Goal: Task Accomplishment & Management: Manage account settings

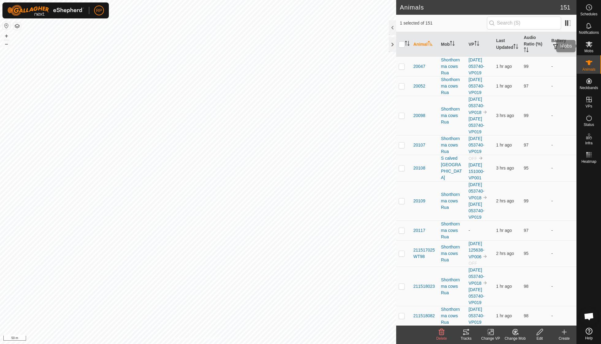
scroll to position [78, 0]
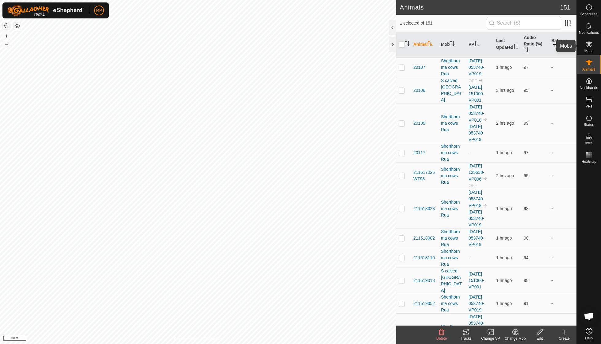
click at [591, 47] on icon at bounding box center [589, 44] width 7 height 6
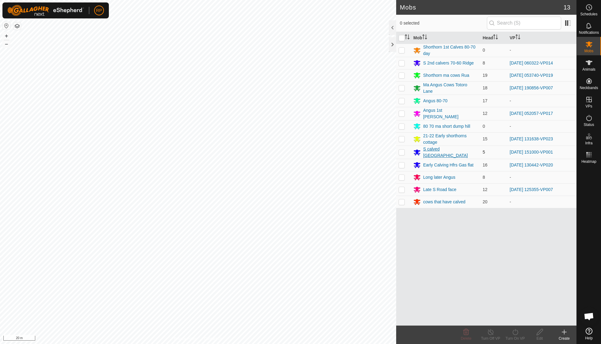
click at [427, 149] on div "S calved [GEOGRAPHIC_DATA]" at bounding box center [450, 152] width 55 height 13
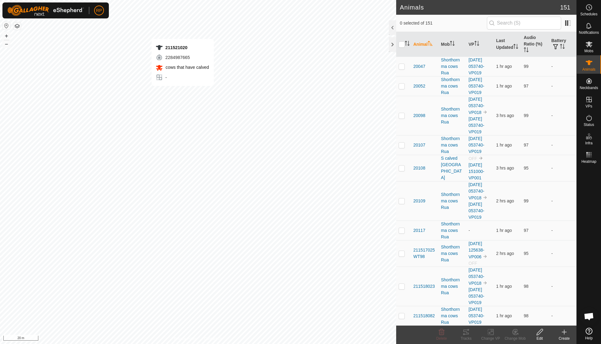
checkbox input "true"
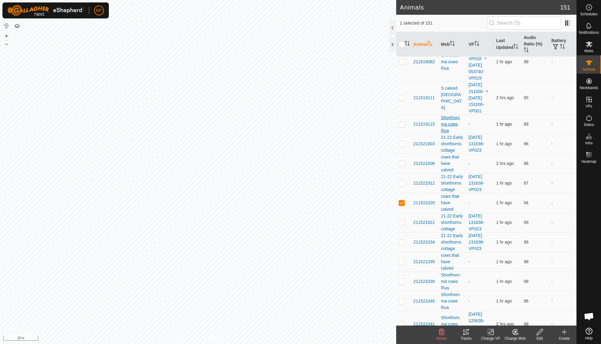
scroll to position [350, 0]
click at [447, 191] on div "cows that have calved" at bounding box center [452, 200] width 23 height 19
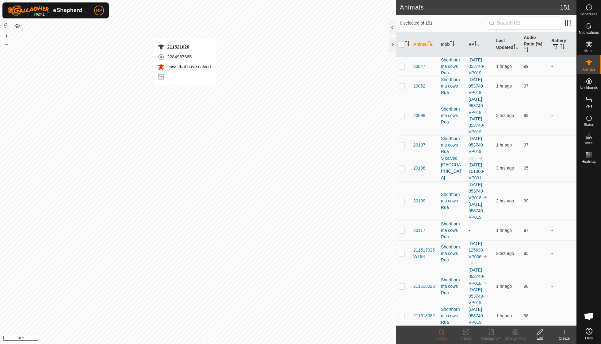
checkbox input "true"
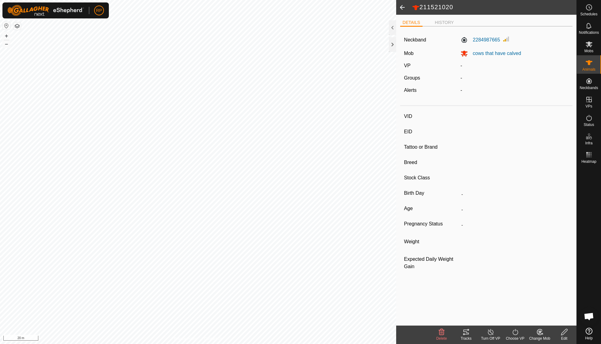
type input "211521020"
type input "-"
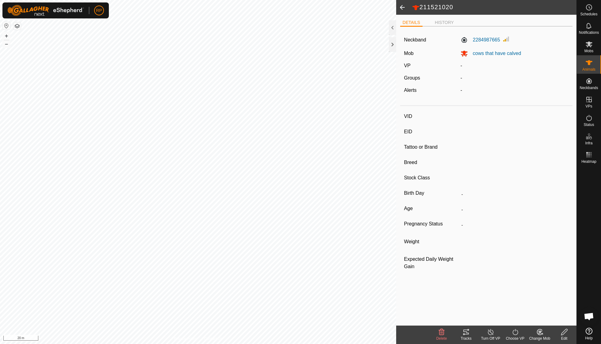
type input "0 kg"
type input "-"
click at [497, 53] on span "cows that have calved" at bounding box center [494, 53] width 53 height 5
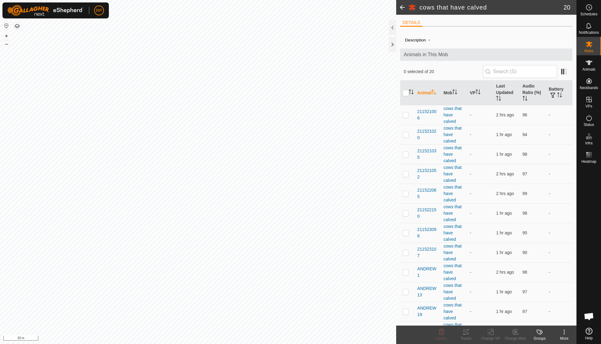
click at [565, 336] on div "More" at bounding box center [564, 338] width 25 height 6
click at [538, 334] on icon at bounding box center [539, 331] width 7 height 7
click at [404, 8] on span at bounding box center [402, 7] width 12 height 15
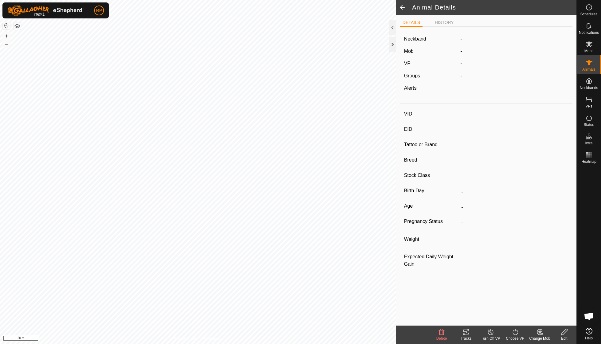
type input "211521020"
type input "-"
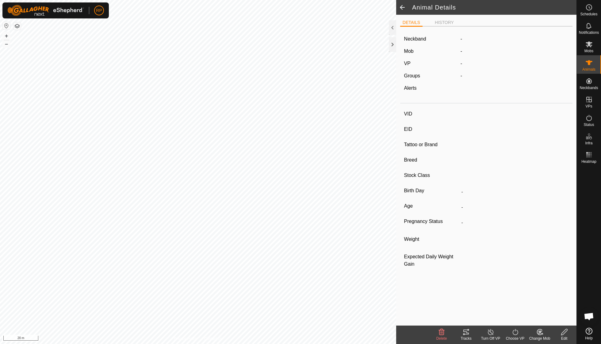
type input "0 kg"
type input "-"
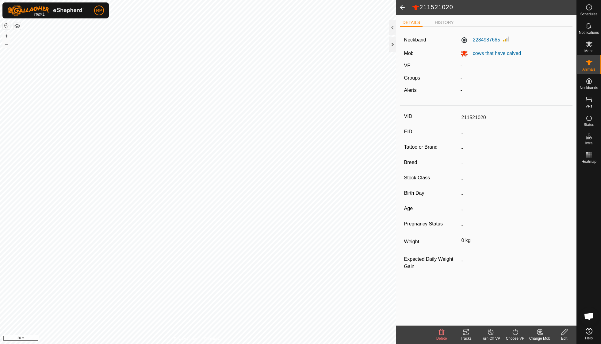
click at [404, 8] on span at bounding box center [402, 7] width 12 height 15
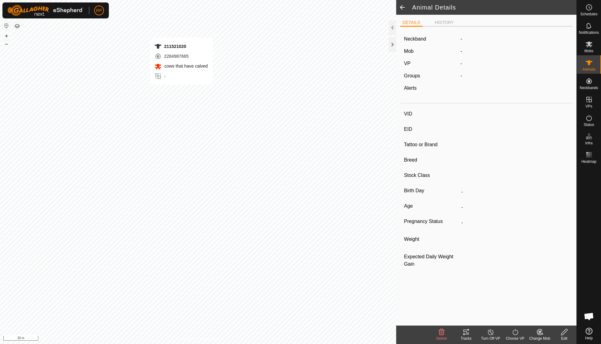
type input "211521020"
type input "-"
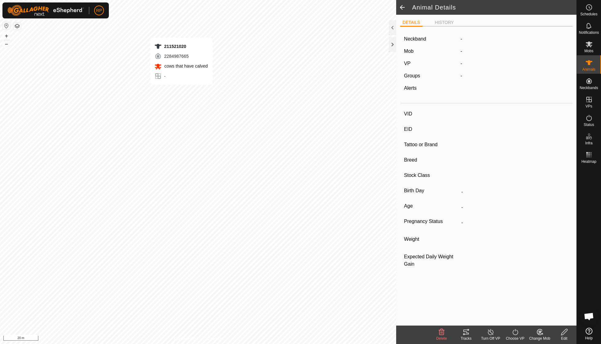
type input "0 kg"
type input "-"
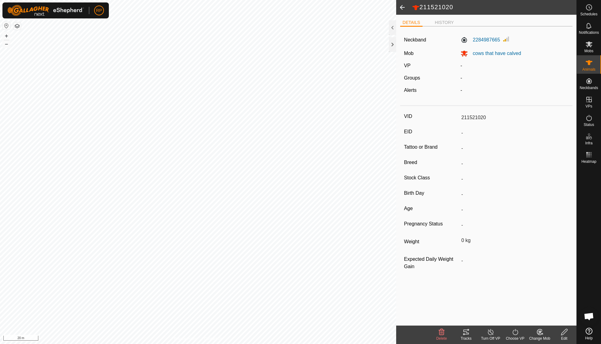
click at [538, 332] on icon at bounding box center [540, 331] width 8 height 7
click at [549, 302] on link "Choose Mob..." at bounding box center [558, 305] width 61 height 12
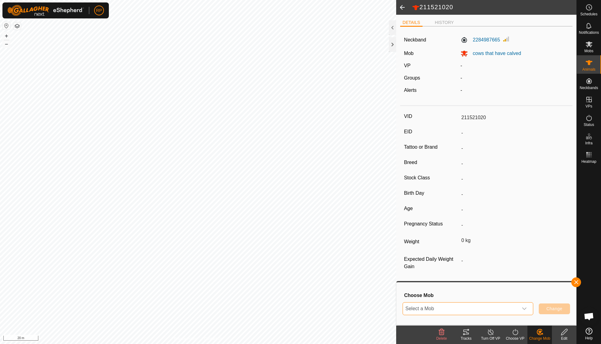
click at [497, 313] on span "Select a Mob" at bounding box center [460, 308] width 115 height 12
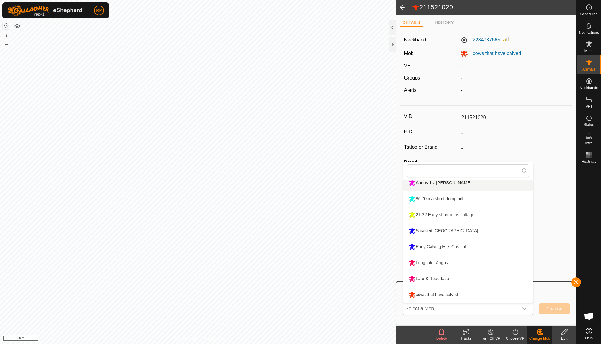
scroll to position [84, 0]
click at [483, 233] on li "S calved [GEOGRAPHIC_DATA]" at bounding box center [468, 230] width 130 height 15
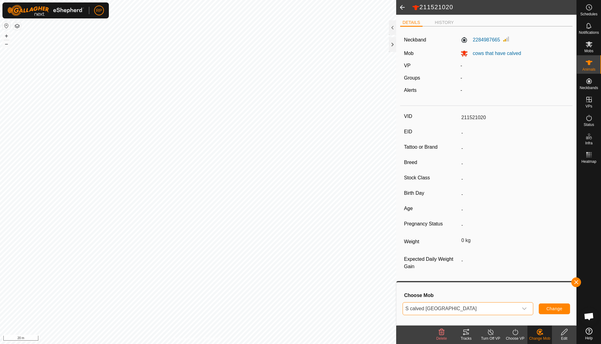
click at [549, 307] on span "Change" at bounding box center [555, 308] width 16 height 5
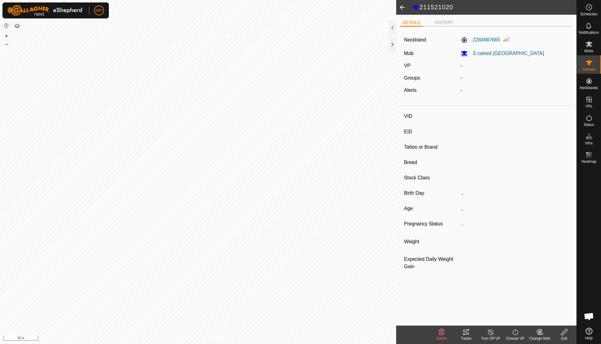
type input "211521052"
type input "-"
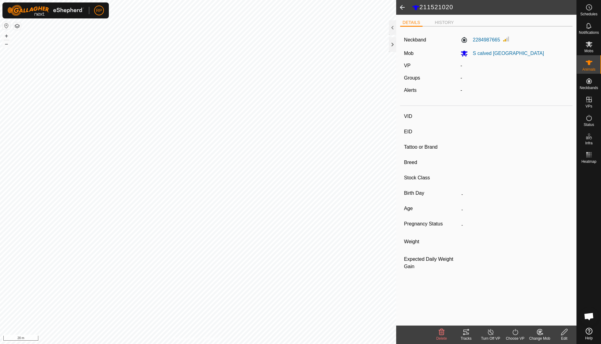
type input "0 kg"
type input "-"
click at [538, 332] on icon at bounding box center [540, 331] width 8 height 7
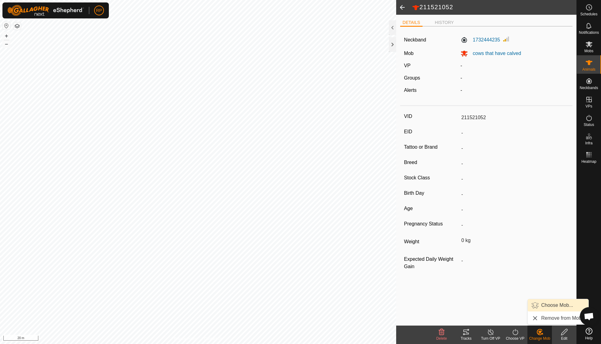
click at [546, 307] on link "Choose Mob..." at bounding box center [558, 305] width 61 height 12
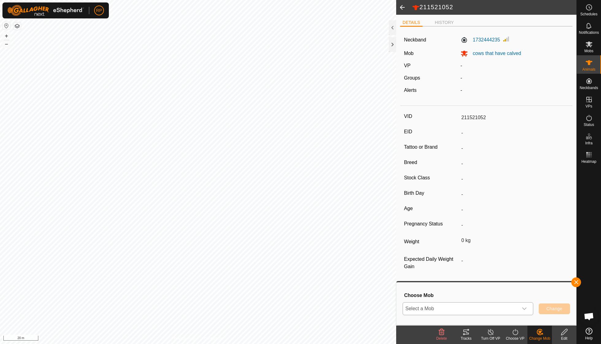
click at [484, 309] on span "Select a Mob" at bounding box center [460, 308] width 115 height 12
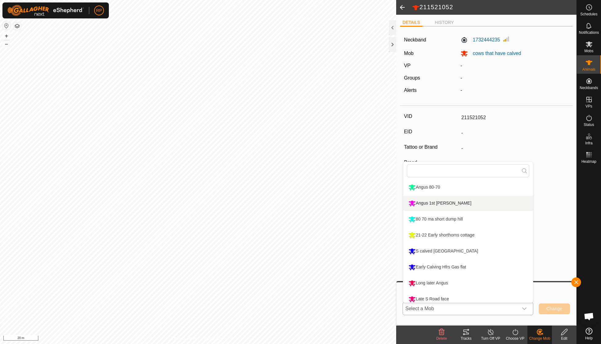
scroll to position [64, 0]
click at [446, 252] on li "S calved [GEOGRAPHIC_DATA]" at bounding box center [468, 250] width 130 height 15
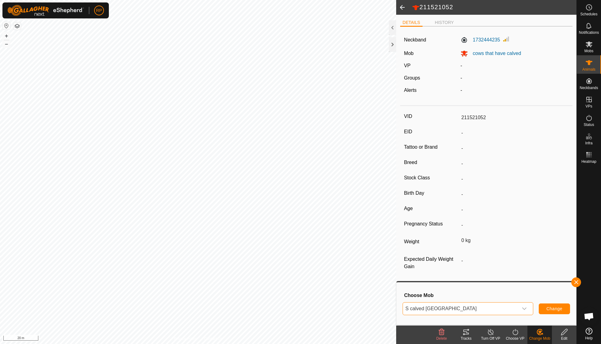
click at [559, 306] on span "Change" at bounding box center [555, 308] width 16 height 5
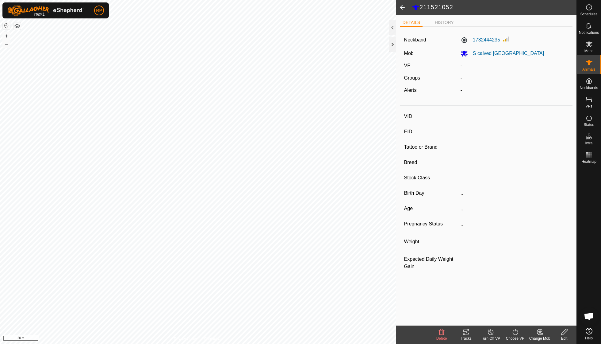
type input "211521006"
type input "-"
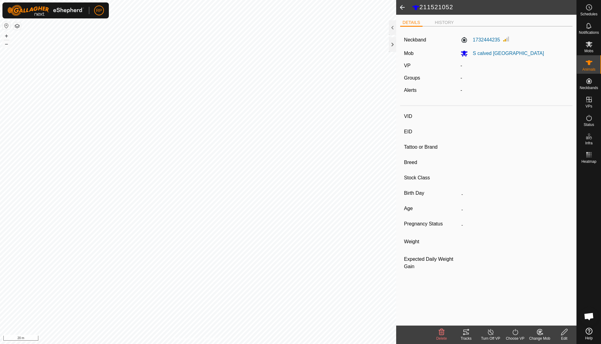
type input "0 kg"
type input "-"
click at [536, 329] on icon at bounding box center [540, 331] width 8 height 7
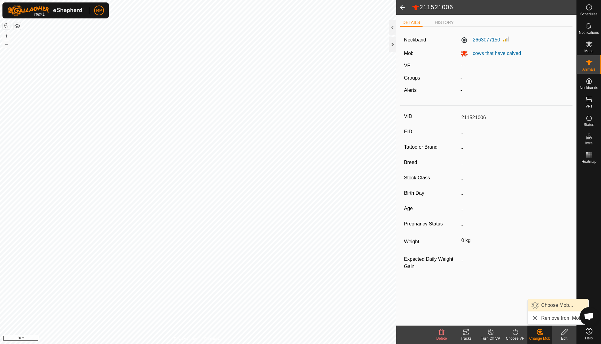
click at [548, 303] on link "Choose Mob..." at bounding box center [558, 305] width 61 height 12
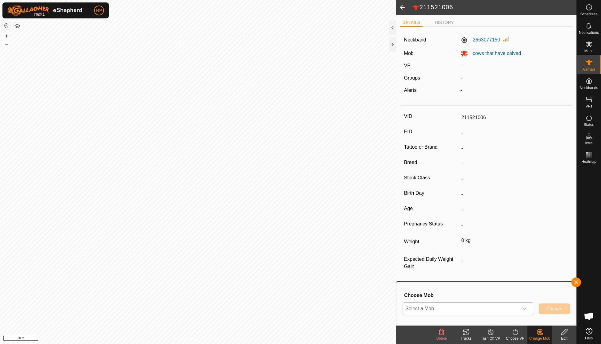
click at [521, 306] on div "dropdown trigger" at bounding box center [524, 308] width 12 height 12
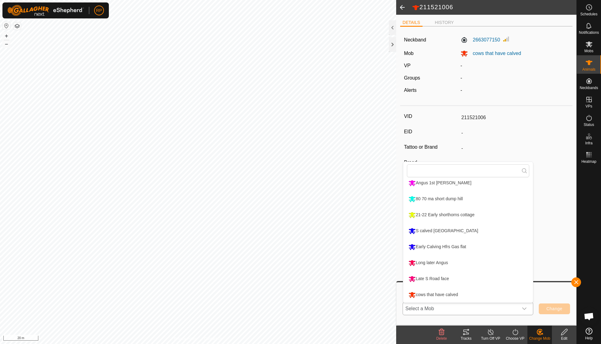
scroll to position [84, 0]
click at [451, 230] on li "S calved [GEOGRAPHIC_DATA]" at bounding box center [468, 230] width 130 height 15
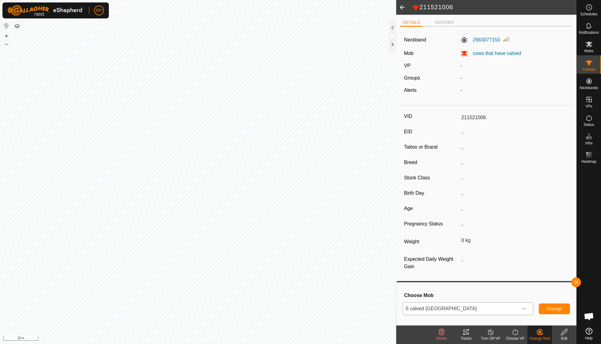
click at [556, 307] on span "Change" at bounding box center [555, 308] width 16 height 5
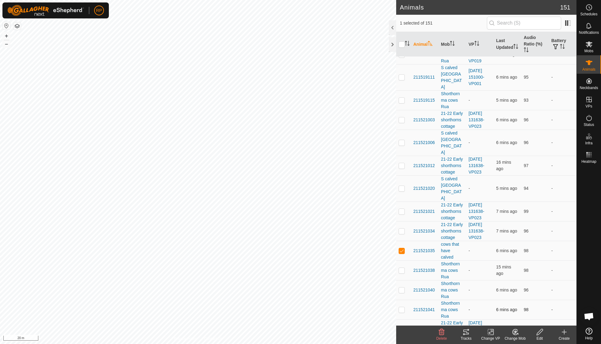
scroll to position [280, 0]
click at [516, 335] on icon at bounding box center [516, 331] width 8 height 7
click at [528, 308] on link "Choose Mob..." at bounding box center [533, 305] width 61 height 12
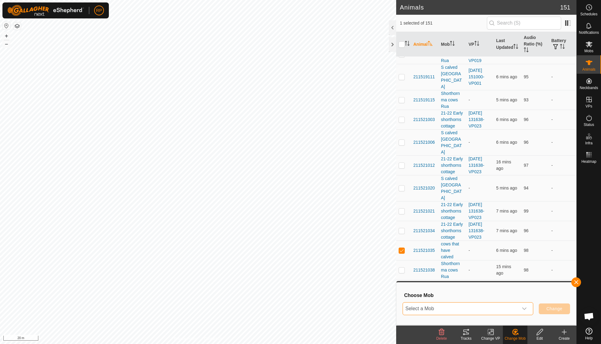
click at [514, 306] on span "Select a Mob" at bounding box center [460, 308] width 115 height 12
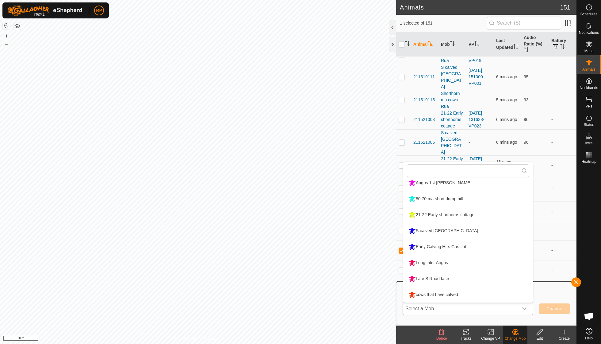
scroll to position [84, 0]
click at [453, 232] on li "S calved [GEOGRAPHIC_DATA]" at bounding box center [468, 230] width 130 height 15
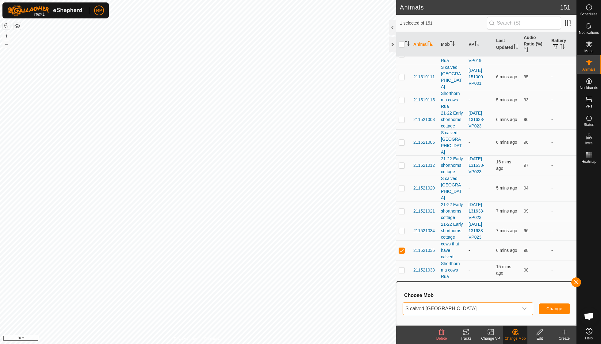
click at [552, 306] on span "Change" at bounding box center [555, 308] width 16 height 5
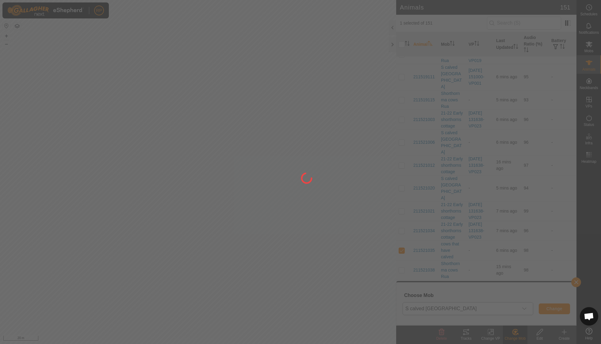
checkbox input "false"
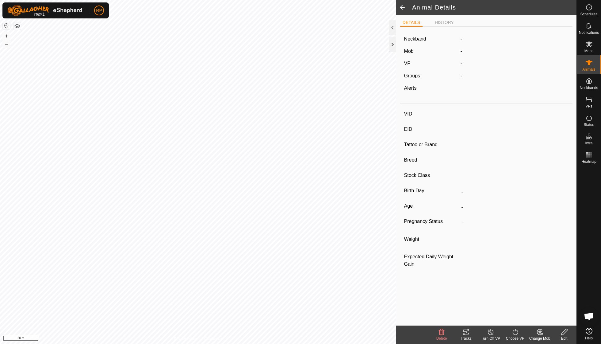
type input "NICKY1221"
type input "-"
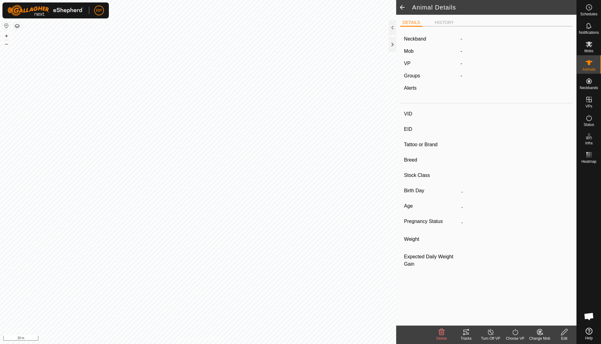
type input "0 kg"
type input "-"
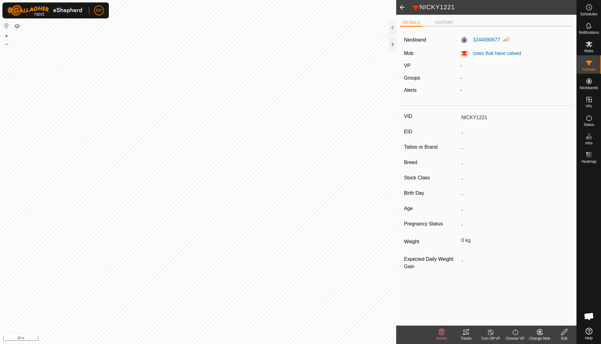
click at [540, 332] on icon at bounding box center [540, 331] width 4 height 3
click at [549, 306] on link "Choose Mob..." at bounding box center [558, 305] width 61 height 12
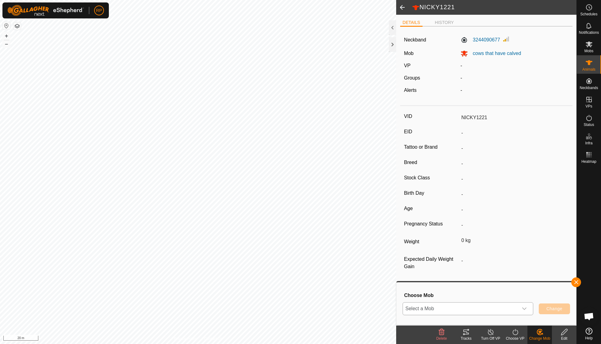
click at [522, 307] on icon "dropdown trigger" at bounding box center [524, 308] width 5 height 5
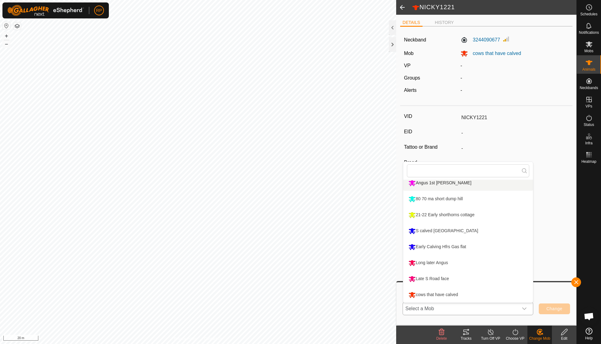
scroll to position [84, 0]
click at [452, 232] on li "S calved [GEOGRAPHIC_DATA]" at bounding box center [468, 230] width 130 height 15
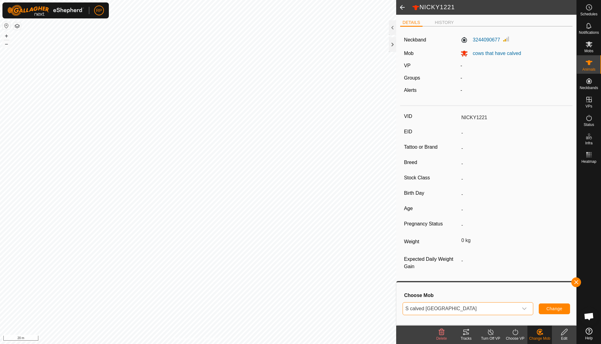
click at [554, 306] on span "Change" at bounding box center [555, 308] width 16 height 5
